Goal: Navigation & Orientation: Find specific page/section

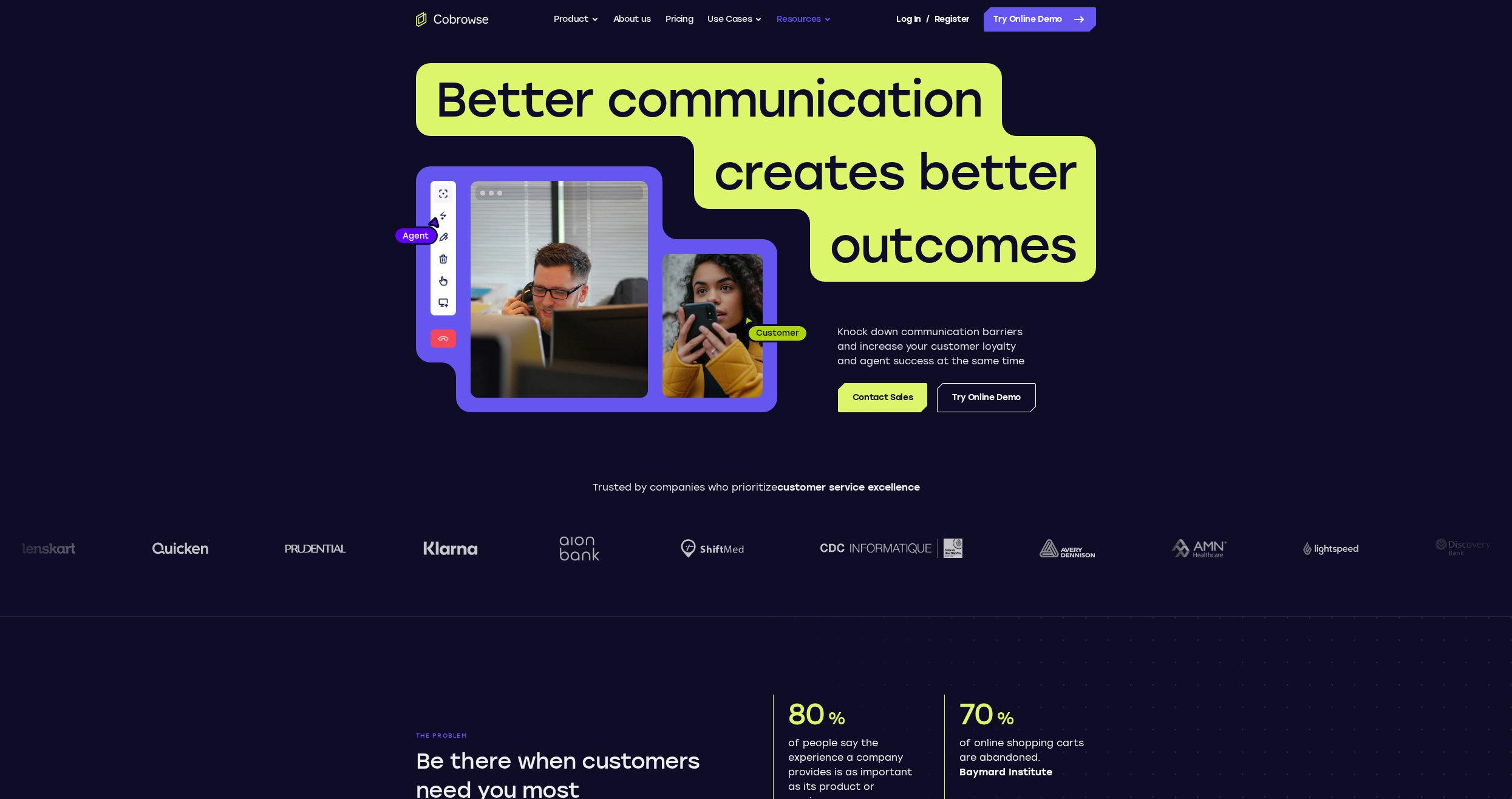
click at [788, 19] on button "Resources" at bounding box center [804, 19] width 55 height 24
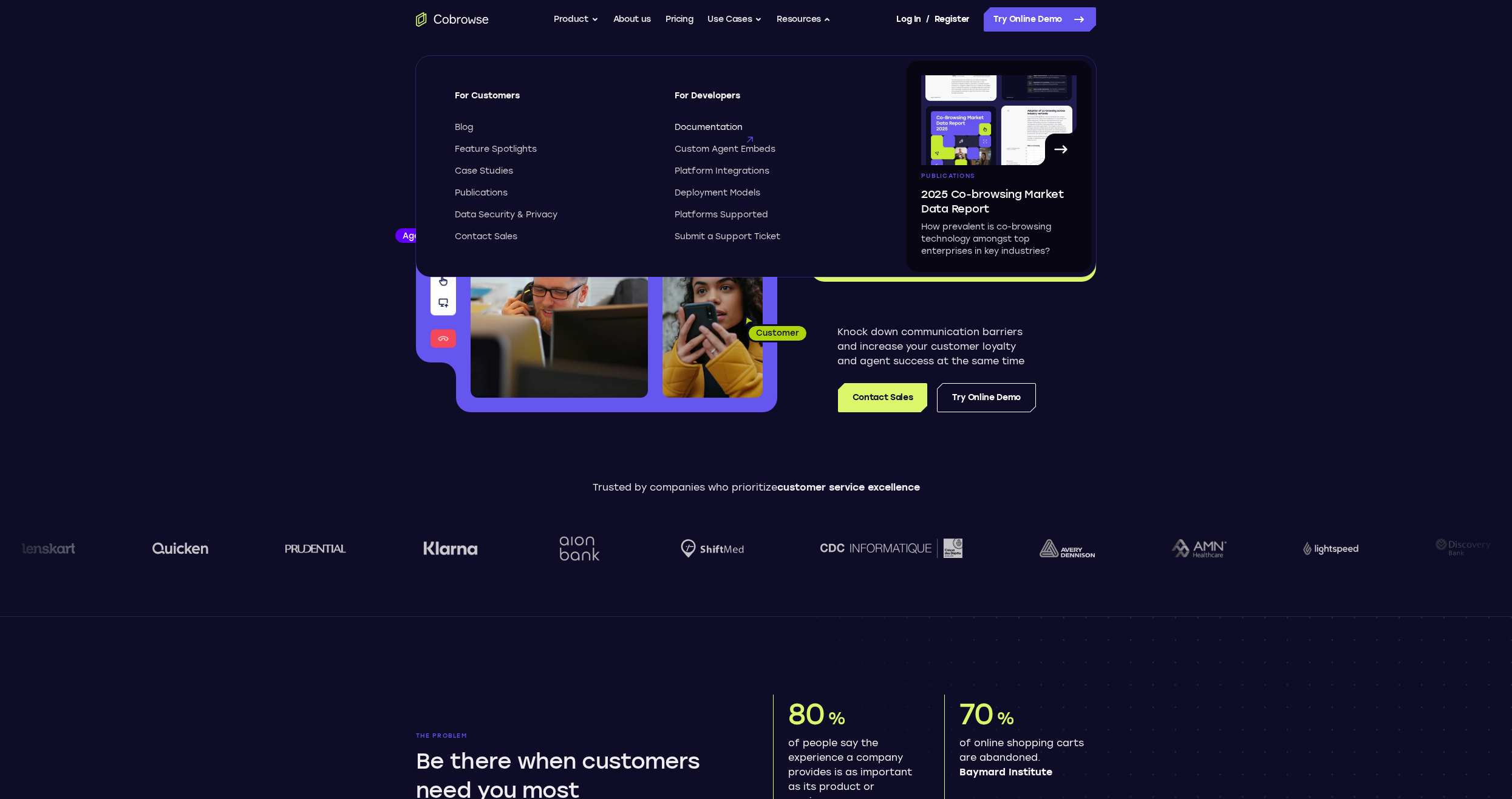
click at [703, 125] on span "Documentation" at bounding box center [708, 127] width 68 height 13
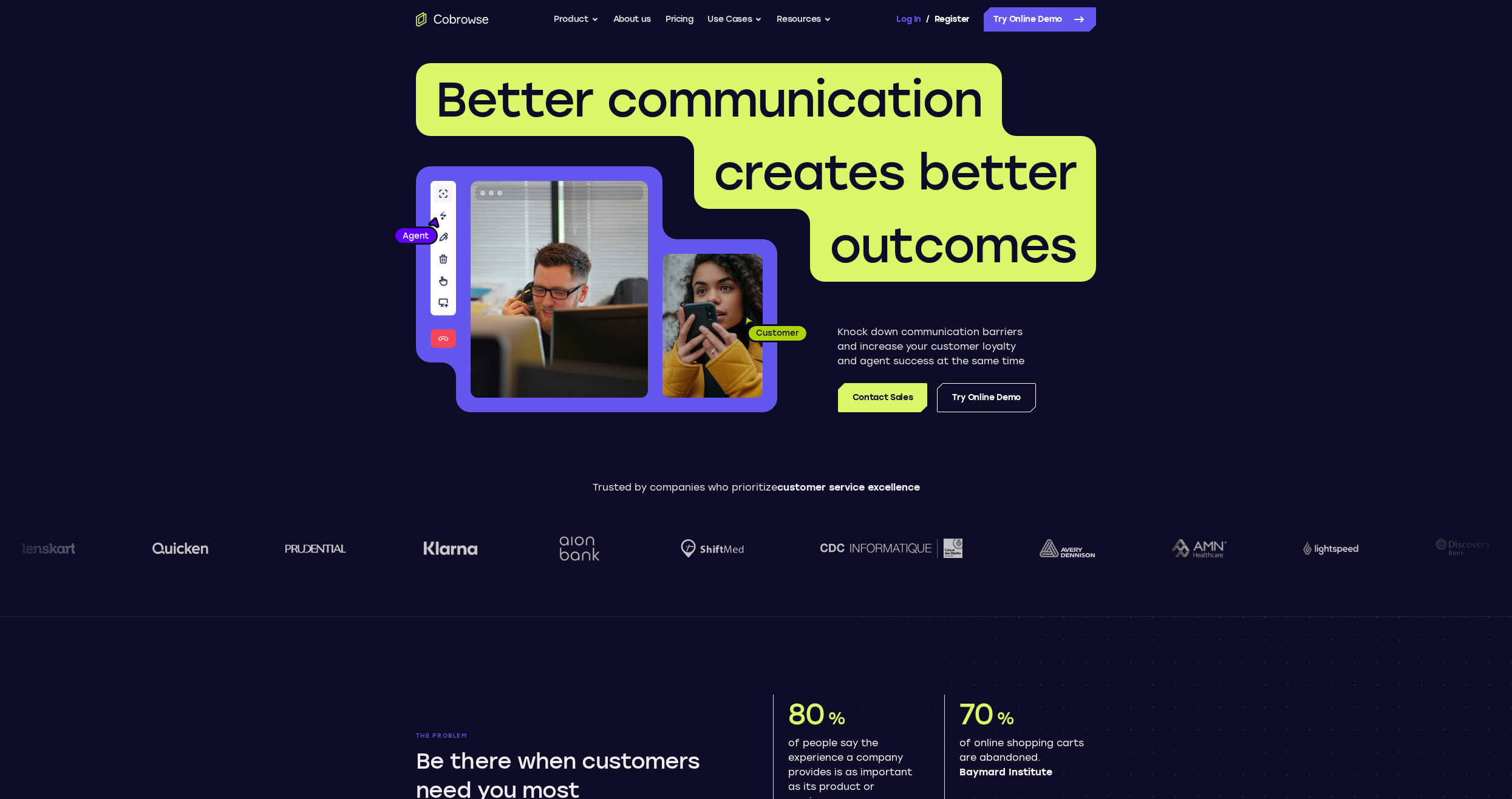
click at [905, 17] on link "Log In" at bounding box center [908, 19] width 24 height 24
